Goal: Navigation & Orientation: Find specific page/section

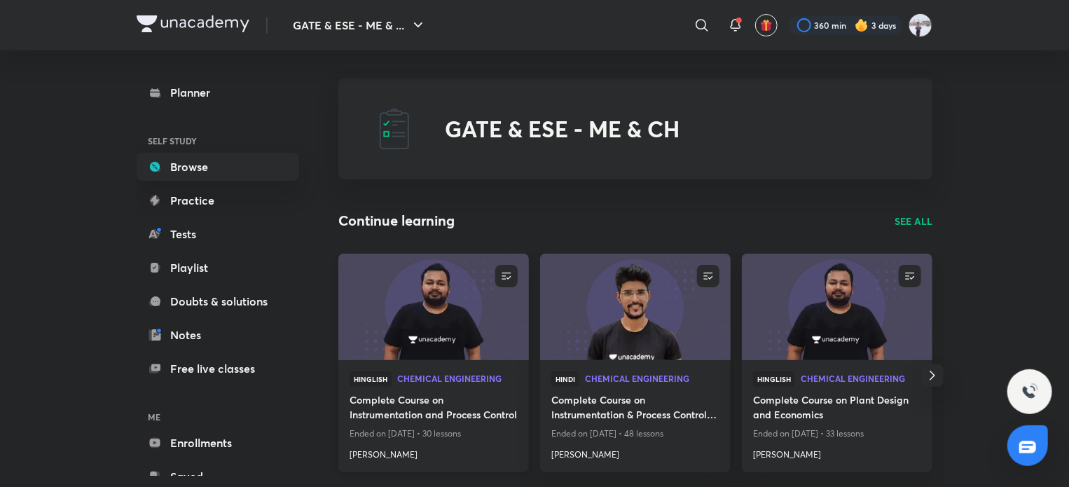
click at [472, 334] on img at bounding box center [433, 306] width 194 height 109
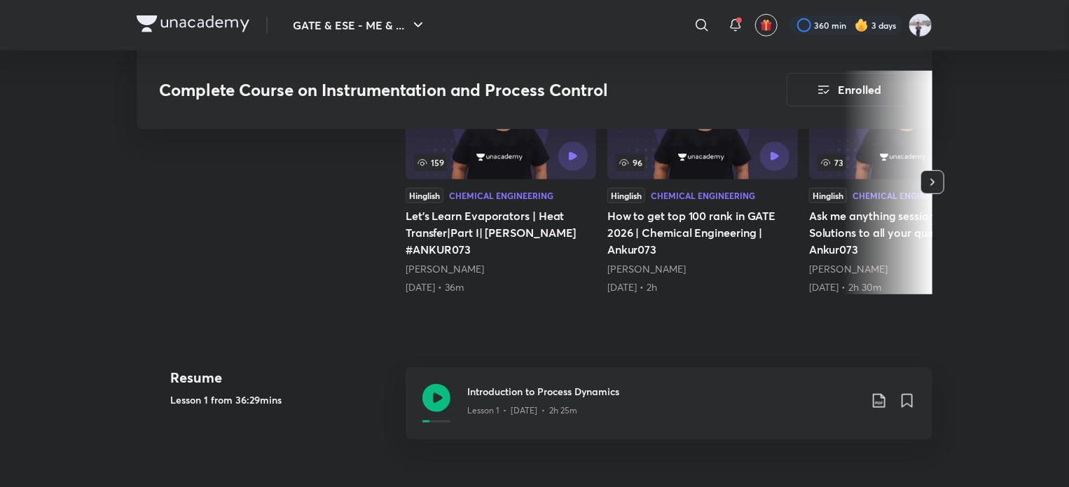
scroll to position [560, 0]
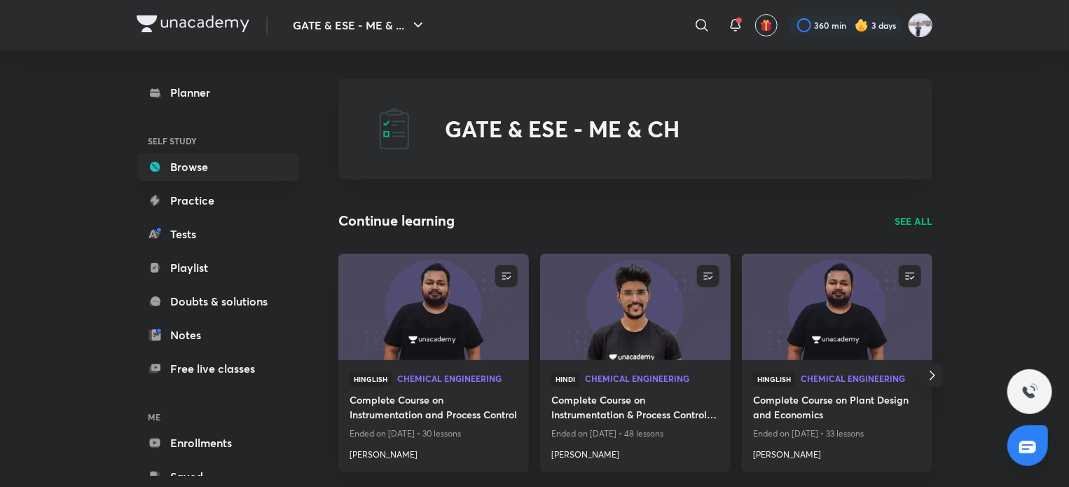
click at [923, 29] on img at bounding box center [921, 25] width 24 height 24
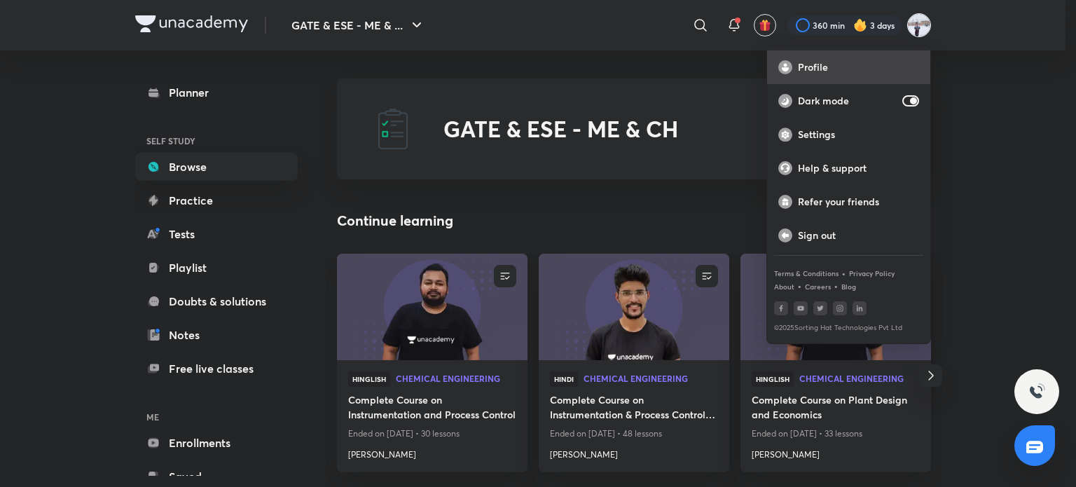
click at [881, 67] on p "Profile" at bounding box center [858, 67] width 121 height 13
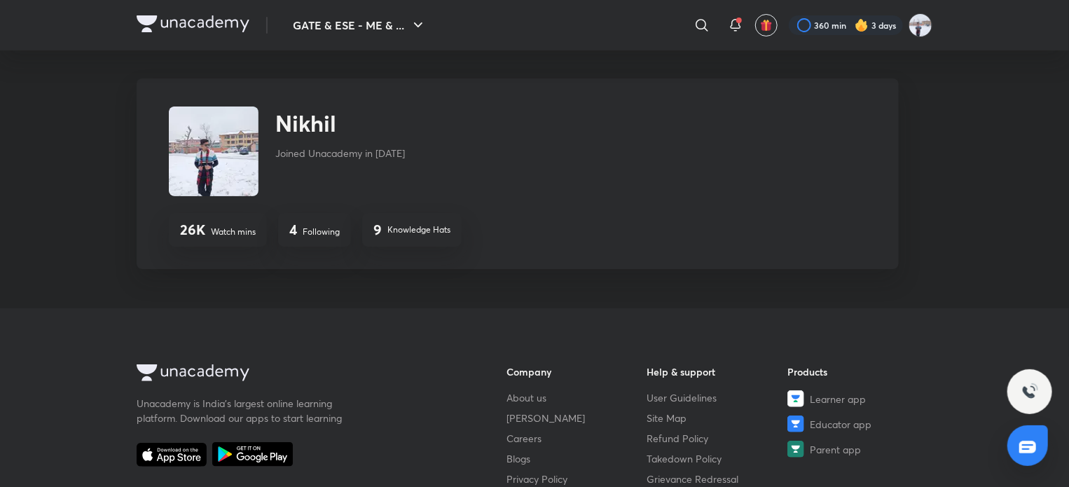
drag, startPoint x: 374, startPoint y: 151, endPoint x: 420, endPoint y: 153, distance: 45.6
click at [405, 153] on p "Joined Unacademy in [DATE]" at bounding box center [340, 153] width 130 height 15
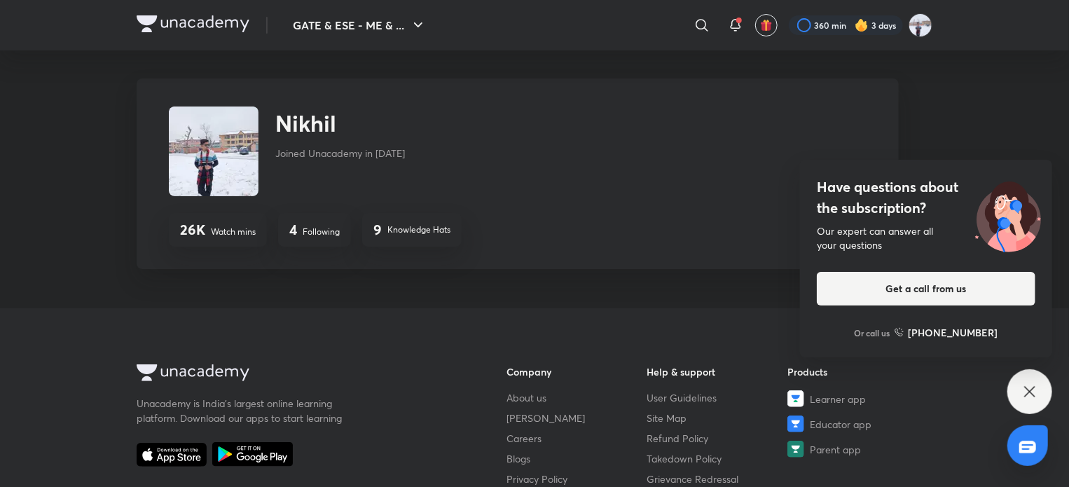
click at [426, 233] on p "Knowledge Hats" at bounding box center [418, 229] width 63 height 13
click at [1026, 392] on icon at bounding box center [1029, 391] width 17 height 17
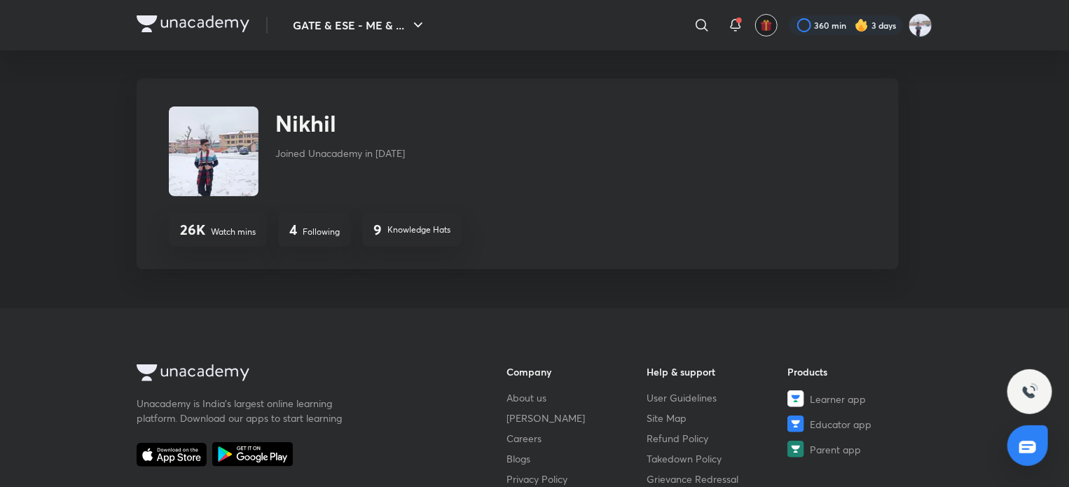
click at [761, 30] on img "button" at bounding box center [766, 25] width 13 height 13
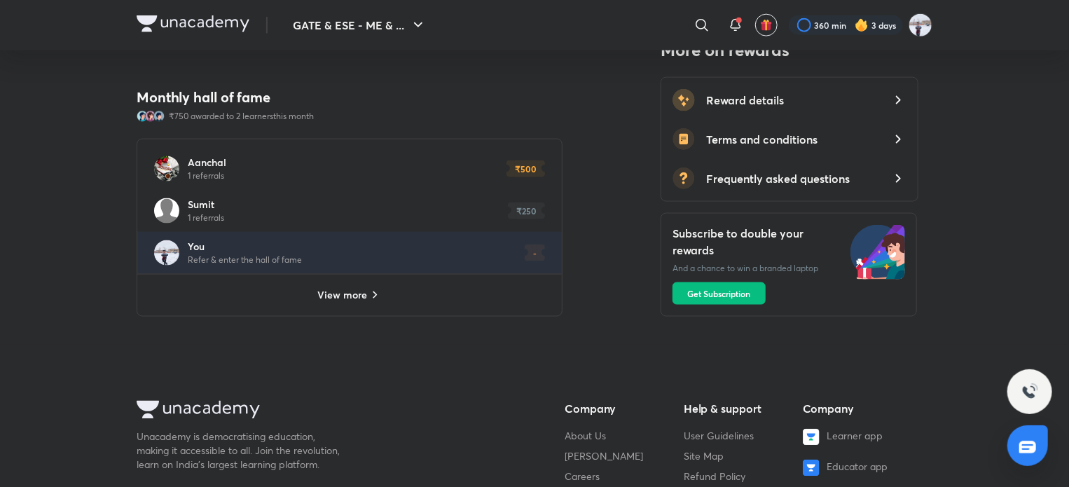
scroll to position [981, 0]
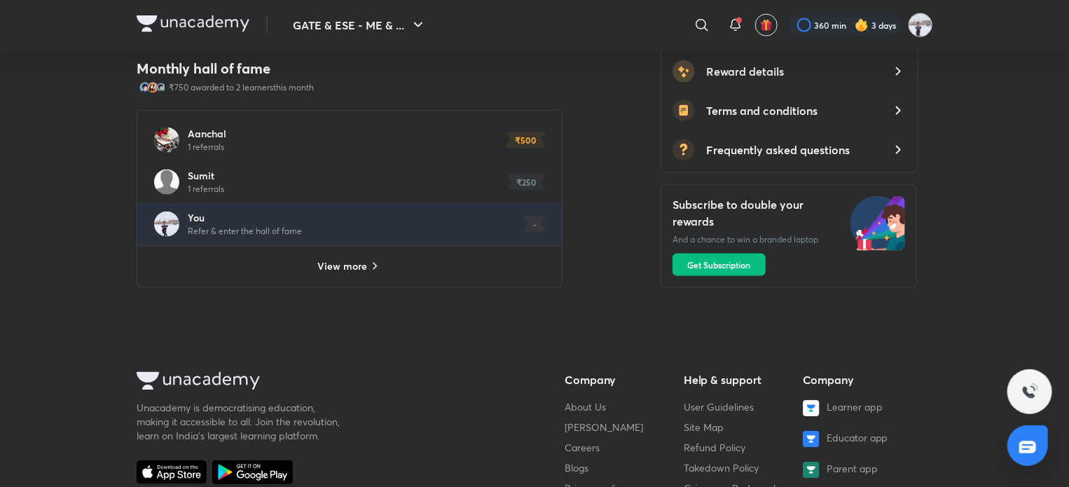
click at [923, 21] on img at bounding box center [921, 25] width 24 height 24
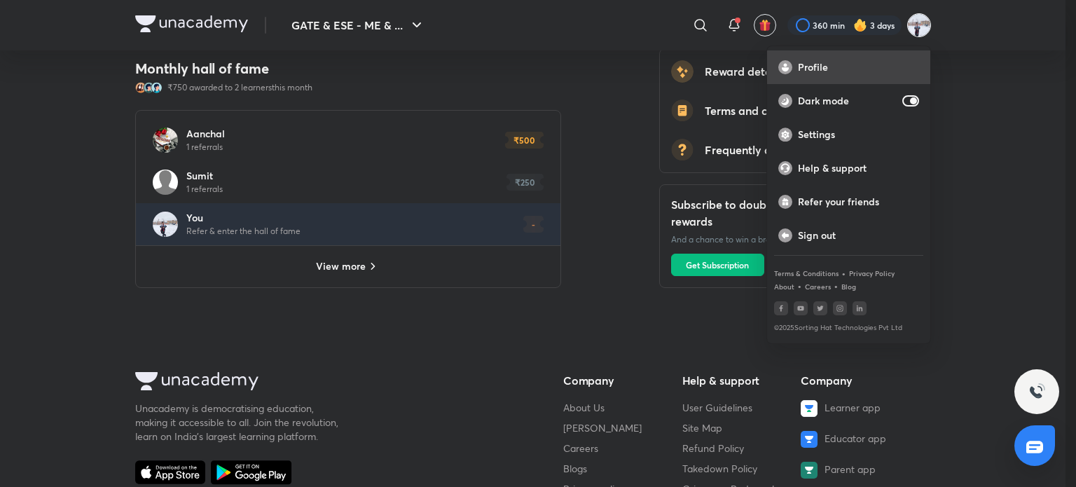
click at [887, 64] on p "Profile" at bounding box center [858, 67] width 121 height 13
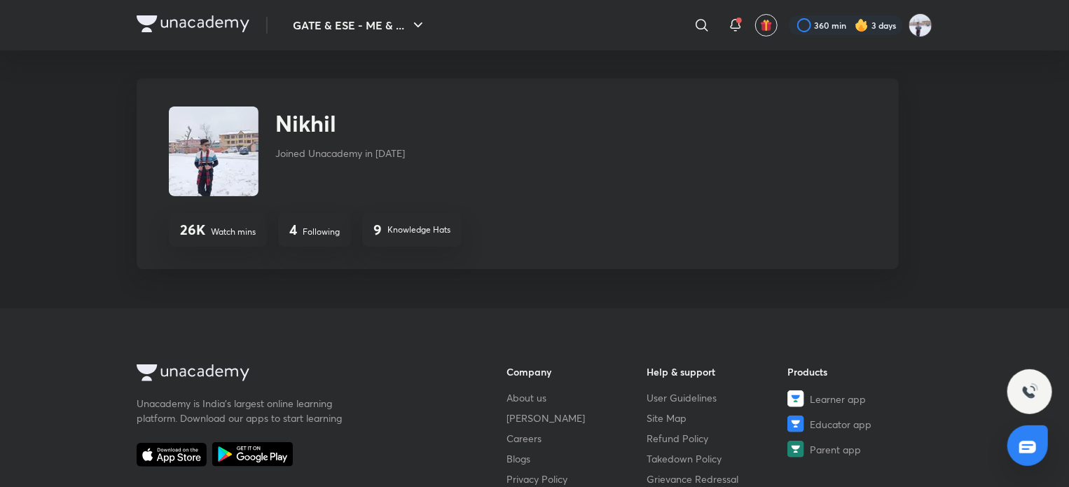
click at [219, 172] on img at bounding box center [214, 151] width 90 height 90
drag, startPoint x: 216, startPoint y: 174, endPoint x: 212, endPoint y: 153, distance: 20.7
click at [212, 153] on img at bounding box center [214, 151] width 90 height 90
drag, startPoint x: 207, startPoint y: 166, endPoint x: 384, endPoint y: -85, distance: 307.1
click at [384, 0] on html "GATE & ESE - ME & ... ​ 360 min 3 days [PERSON_NAME] Joined Unacademy in [DATE]…" at bounding box center [534, 387] width 1069 height 775
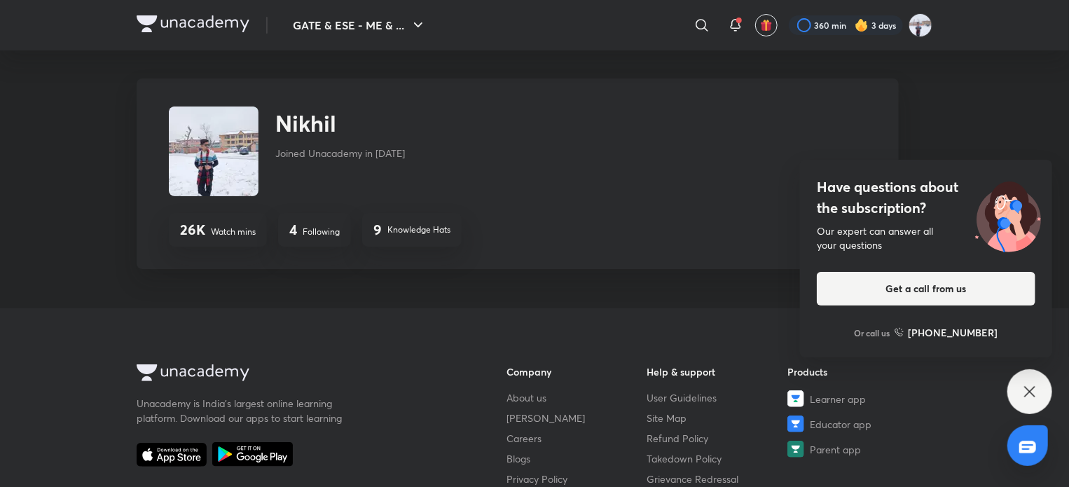
click at [1026, 397] on icon at bounding box center [1029, 391] width 17 height 17
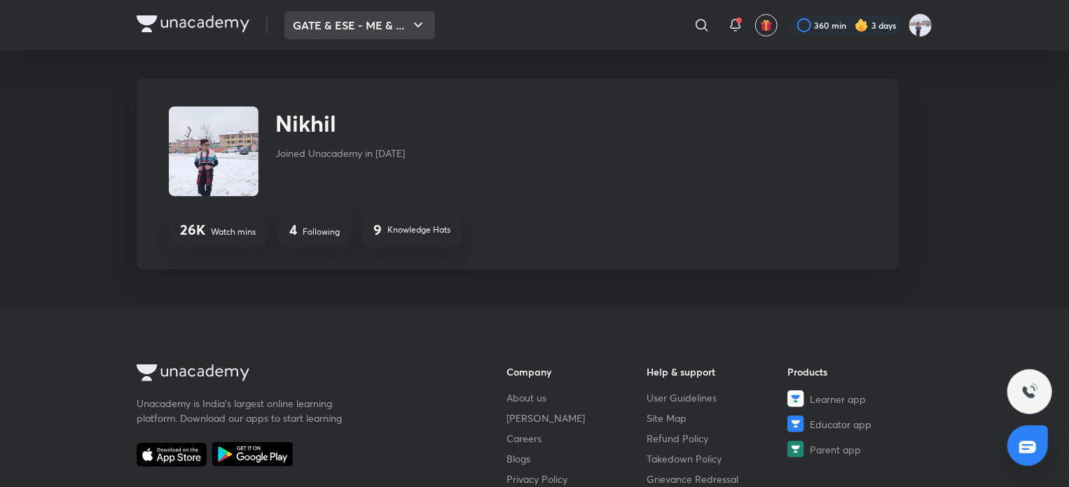
click at [355, 30] on button "GATE & ESE - ME & ..." at bounding box center [359, 25] width 151 height 28
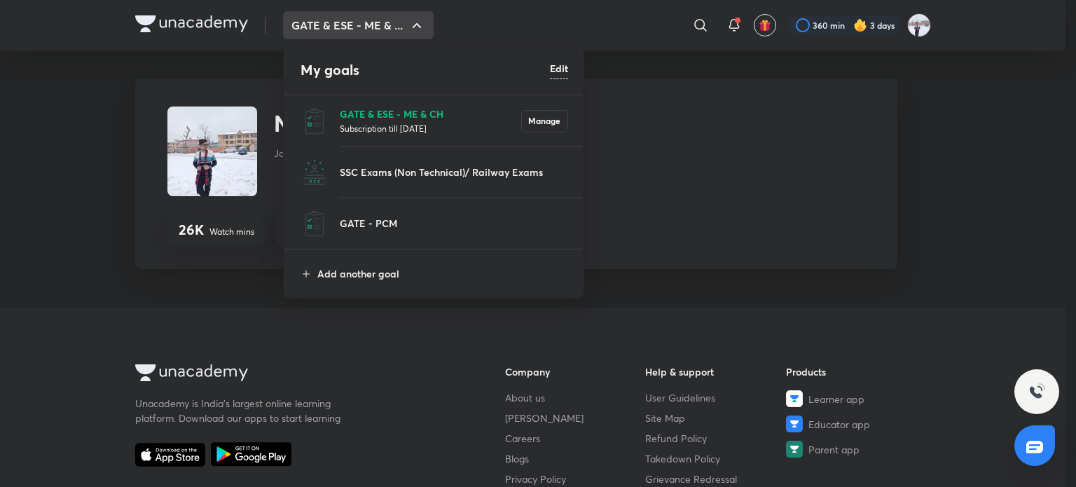
click at [402, 113] on p "GATE & ESE - ME & CH" at bounding box center [430, 113] width 181 height 15
